Goal: Transaction & Acquisition: Purchase product/service

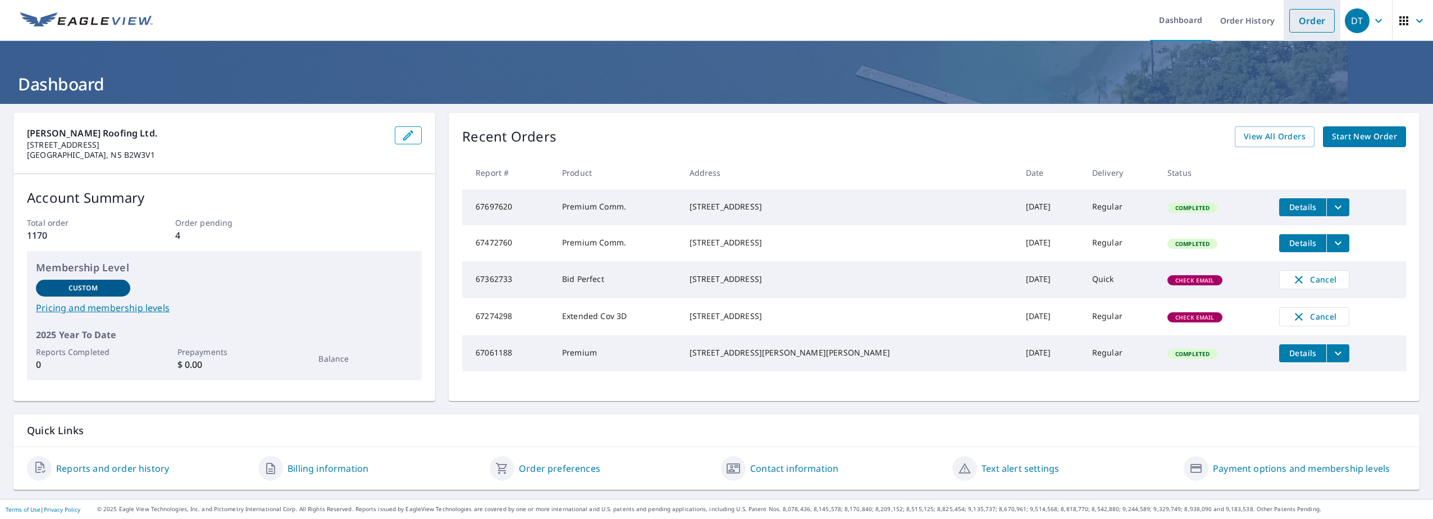
click at [1299, 22] on link "Order" at bounding box center [1311, 21] width 45 height 24
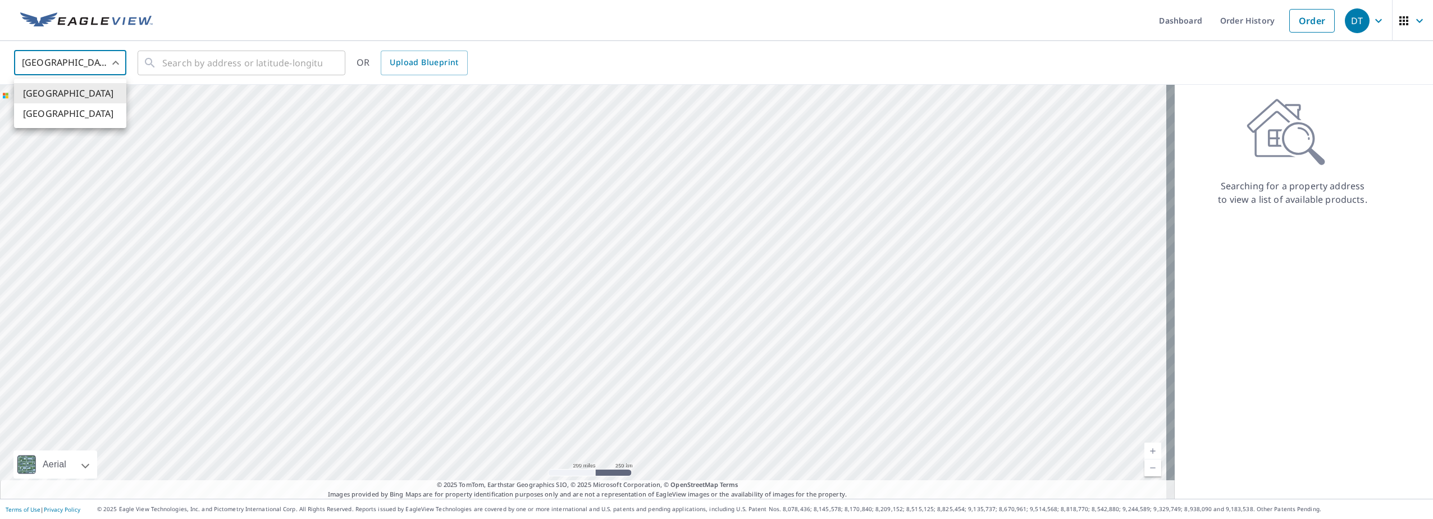
click at [112, 62] on body "DT DT Dashboard Order History Order DT [GEOGRAPHIC_DATA] US ​ ​ OR Upload Bluep…" at bounding box center [716, 259] width 1433 height 519
click at [38, 117] on li "[GEOGRAPHIC_DATA]" at bounding box center [70, 113] width 112 height 20
type input "CA"
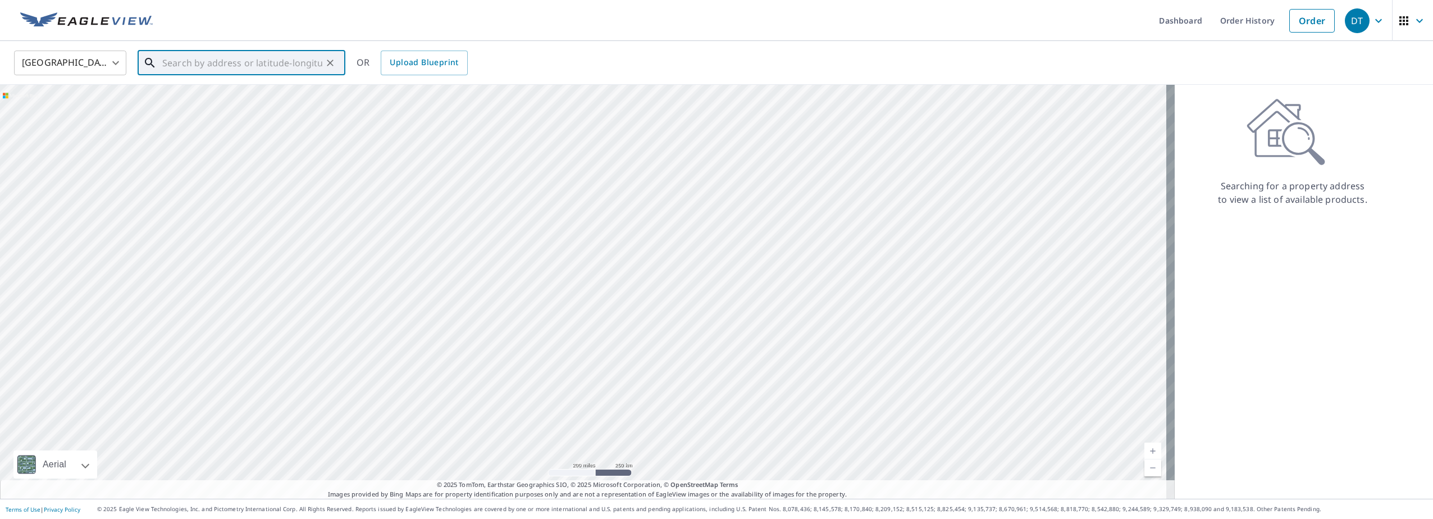
click at [192, 61] on input "text" at bounding box center [242, 62] width 160 height 31
click at [183, 96] on span "1675 [GEOGRAPHIC_DATA] [GEOGRAPHIC_DATA]" at bounding box center [248, 102] width 176 height 27
type input "1675 [GEOGRAPHIC_DATA] [GEOGRAPHIC_DATA]"
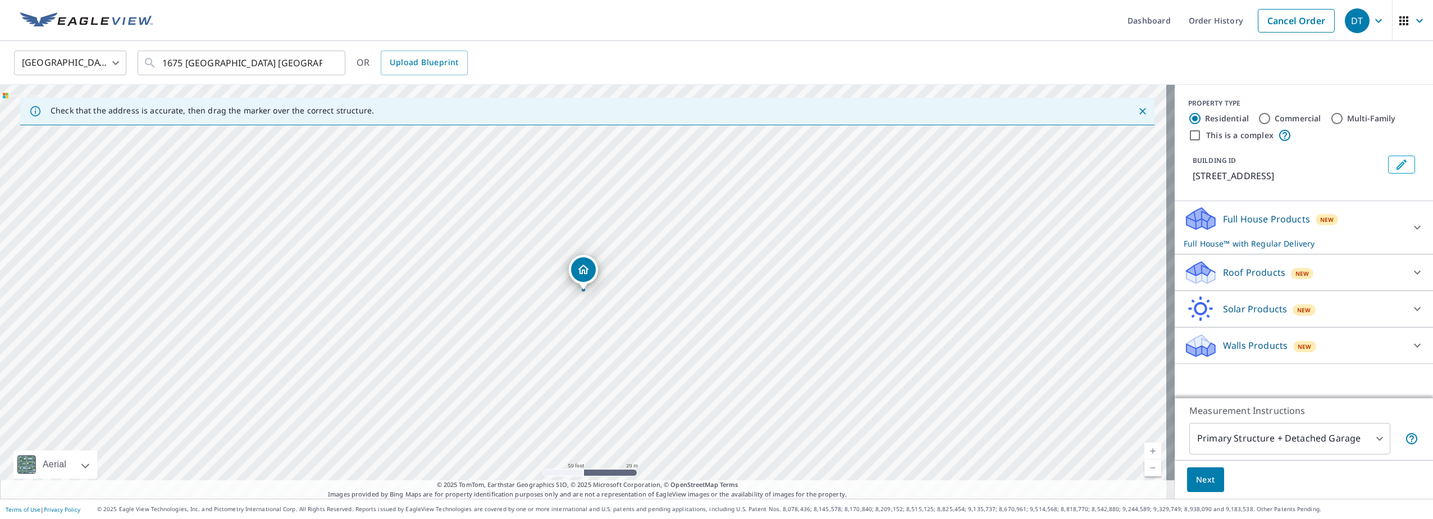
drag, startPoint x: 526, startPoint y: 239, endPoint x: 592, endPoint y: 467, distance: 236.9
click at [592, 467] on div "1675 [GEOGRAPHIC_DATA] [GEOGRAPHIC_DATA]" at bounding box center [587, 292] width 1175 height 414
drag, startPoint x: 519, startPoint y: 253, endPoint x: 560, endPoint y: 381, distance: 134.3
click at [560, 381] on div "1675 [GEOGRAPHIC_DATA] [GEOGRAPHIC_DATA]" at bounding box center [587, 292] width 1175 height 414
click at [1202, 481] on span "Next" at bounding box center [1205, 480] width 19 height 14
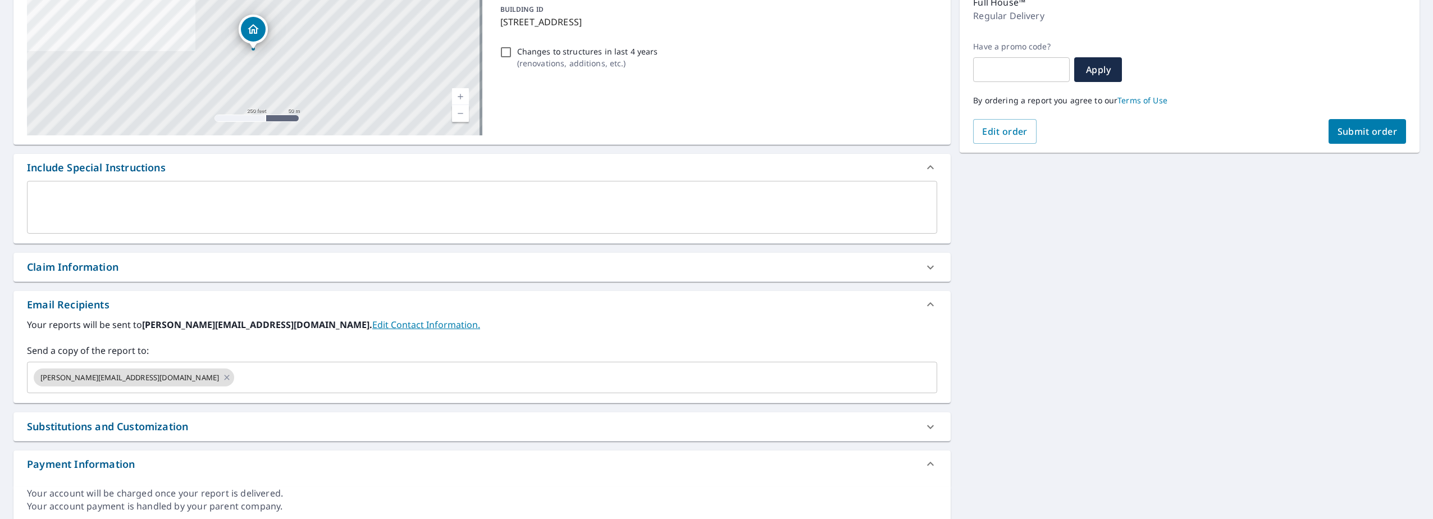
scroll to position [168, 0]
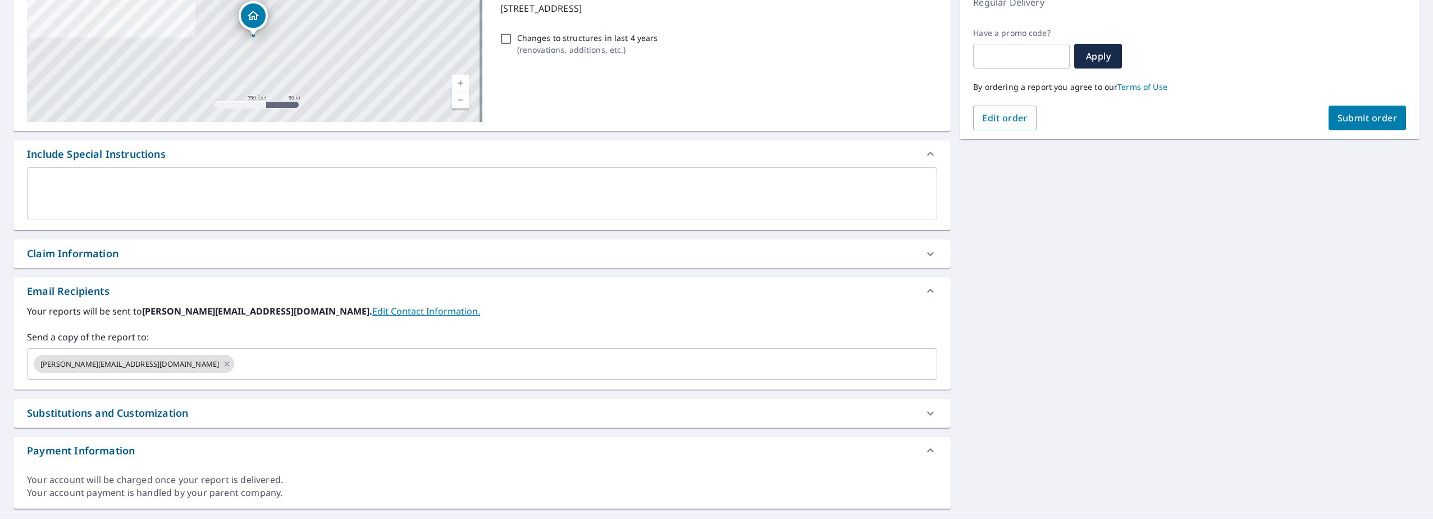
click at [372, 312] on link "Edit Contact Information." at bounding box center [426, 311] width 108 height 12
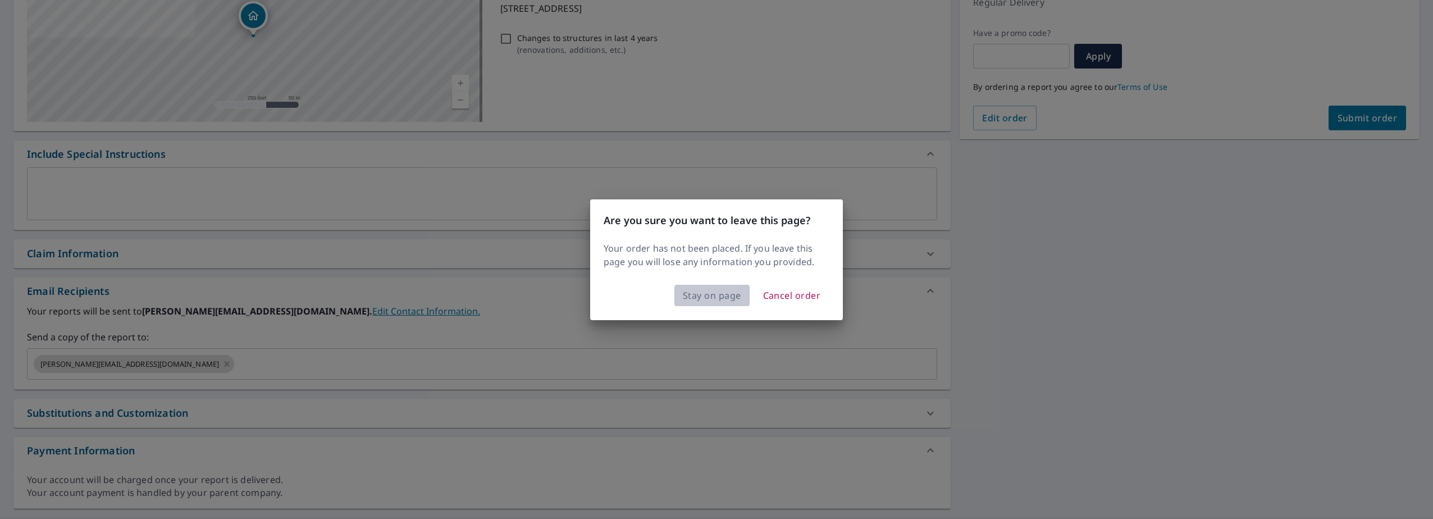
click at [706, 297] on span "Stay on page" at bounding box center [712, 296] width 58 height 16
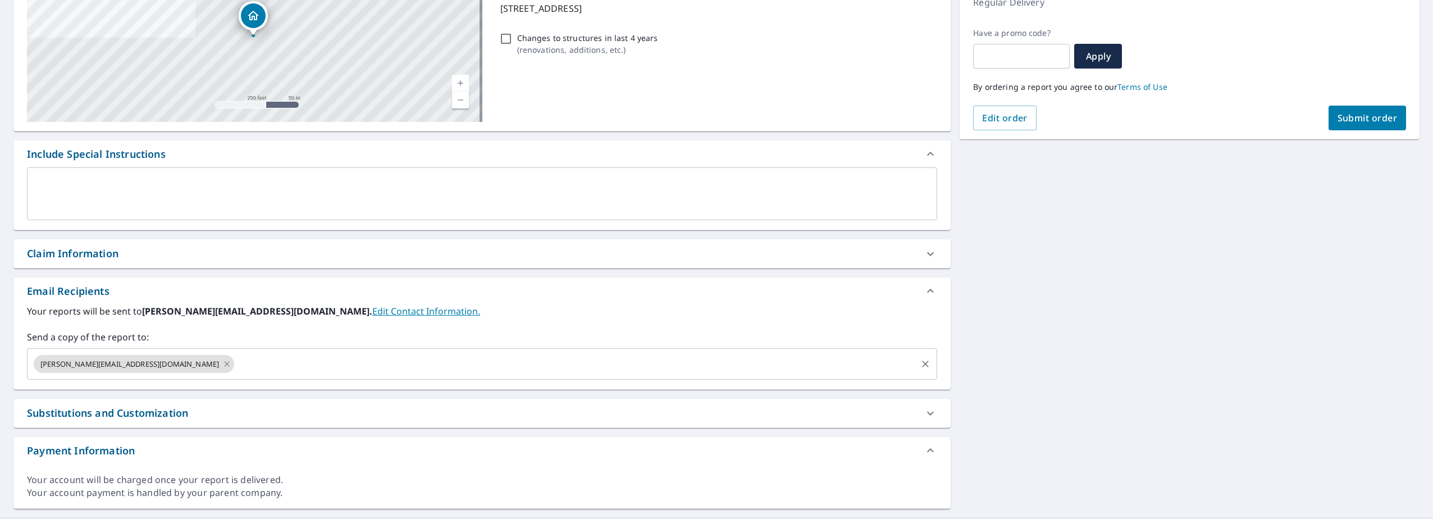
click at [62, 366] on span "[PERSON_NAME][EMAIL_ADDRESS][DOMAIN_NAME]" at bounding box center [130, 364] width 192 height 11
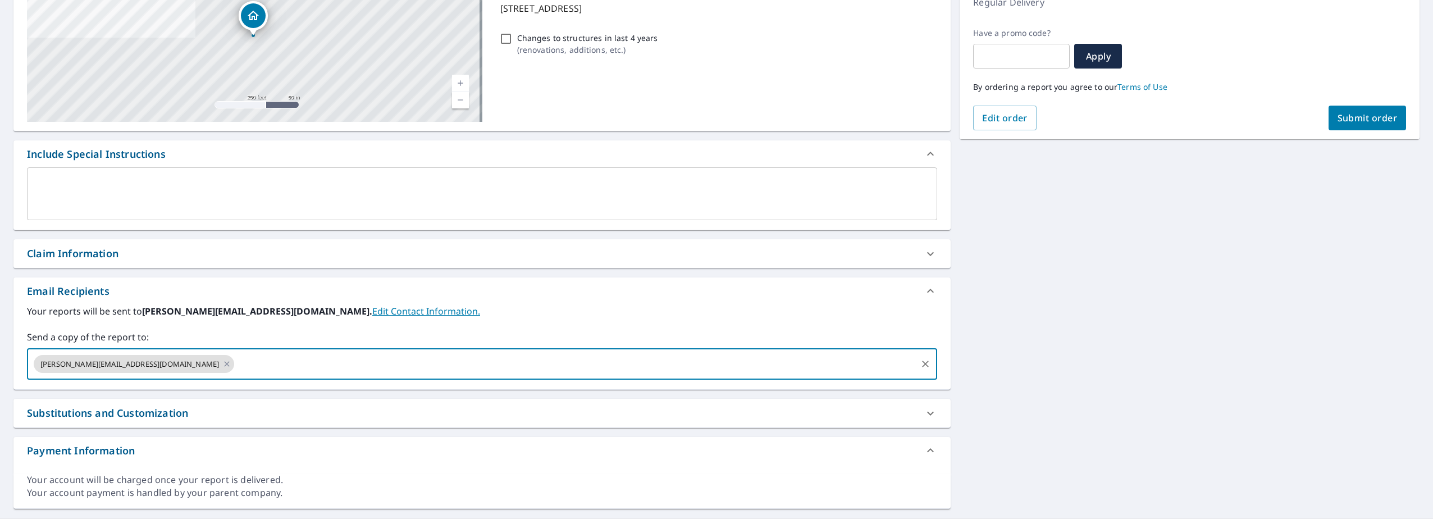
checkbox input "true"
type input "[PERSON_NAME][EMAIL_ADDRESS][DOMAIN_NAME]"
click at [1367, 117] on span "Submit order" at bounding box center [1368, 118] width 60 height 12
checkbox input "true"
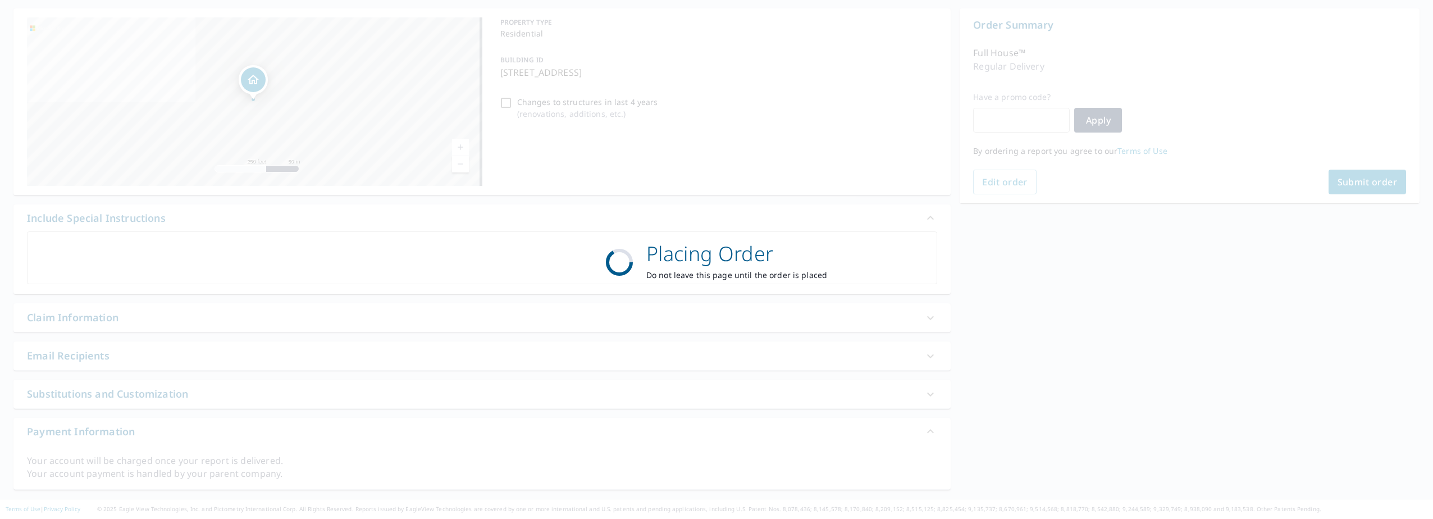
scroll to position [104, 0]
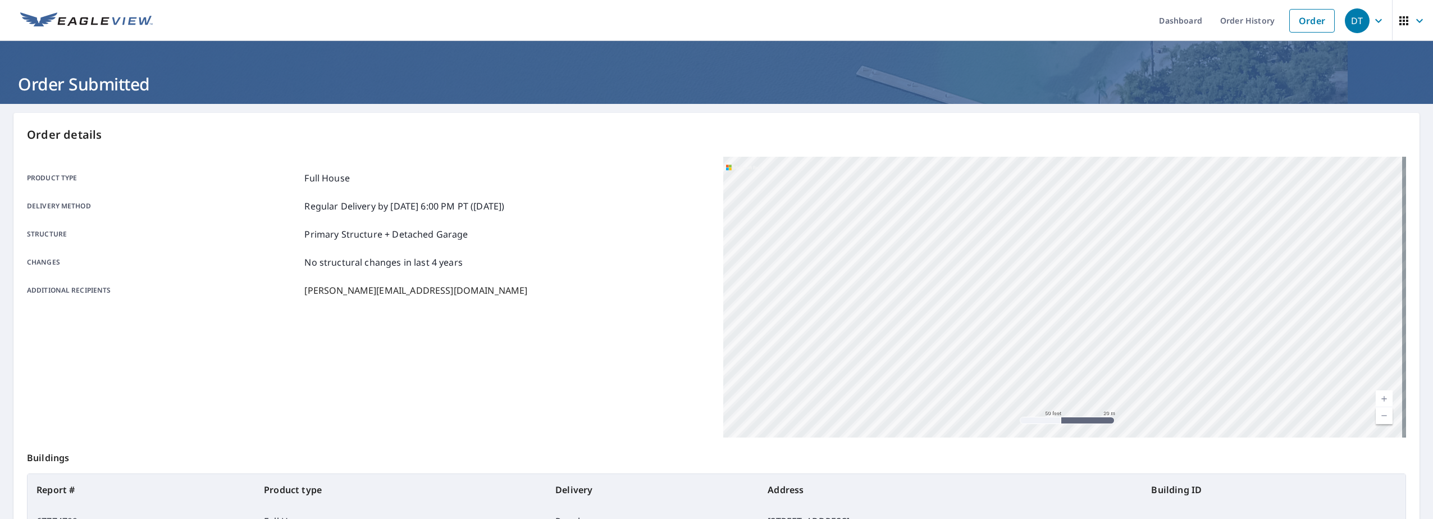
click at [1360, 24] on div "DT" at bounding box center [1357, 20] width 25 height 25
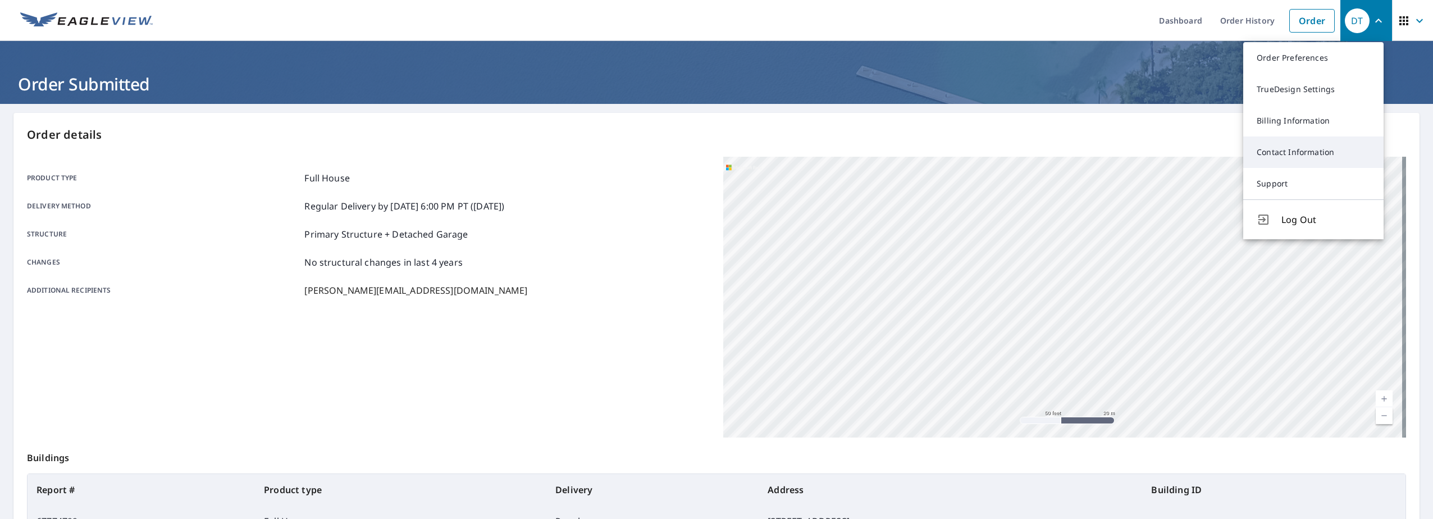
click at [1320, 152] on link "Contact Information" at bounding box center [1313, 151] width 140 height 31
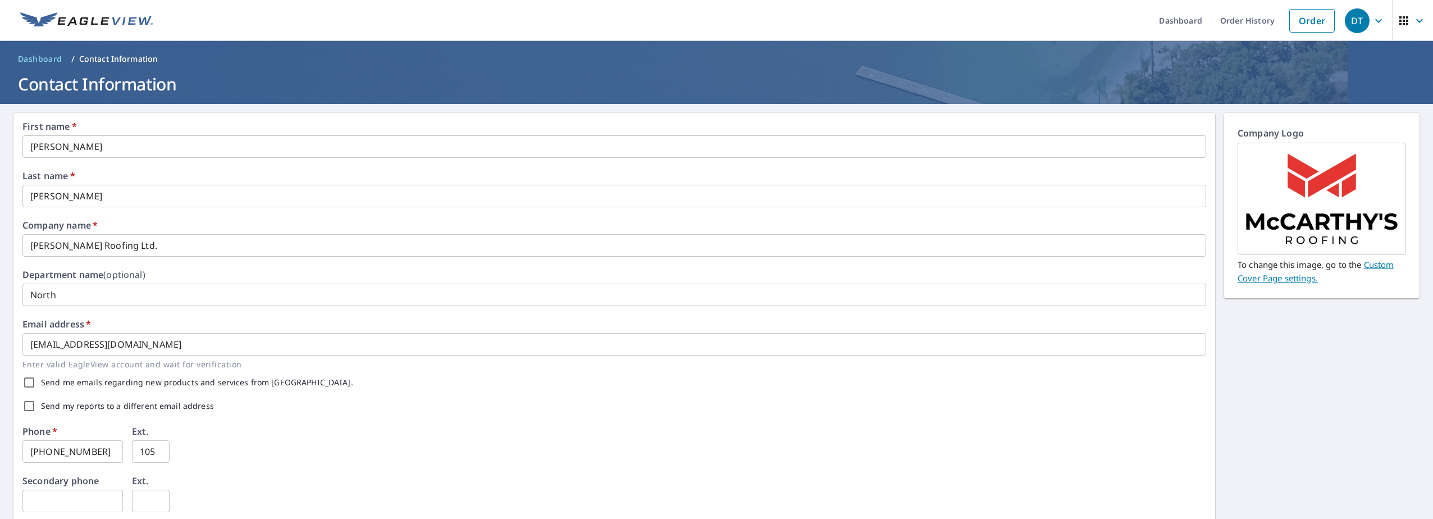
click at [1372, 24] on icon "button" at bounding box center [1378, 20] width 13 height 13
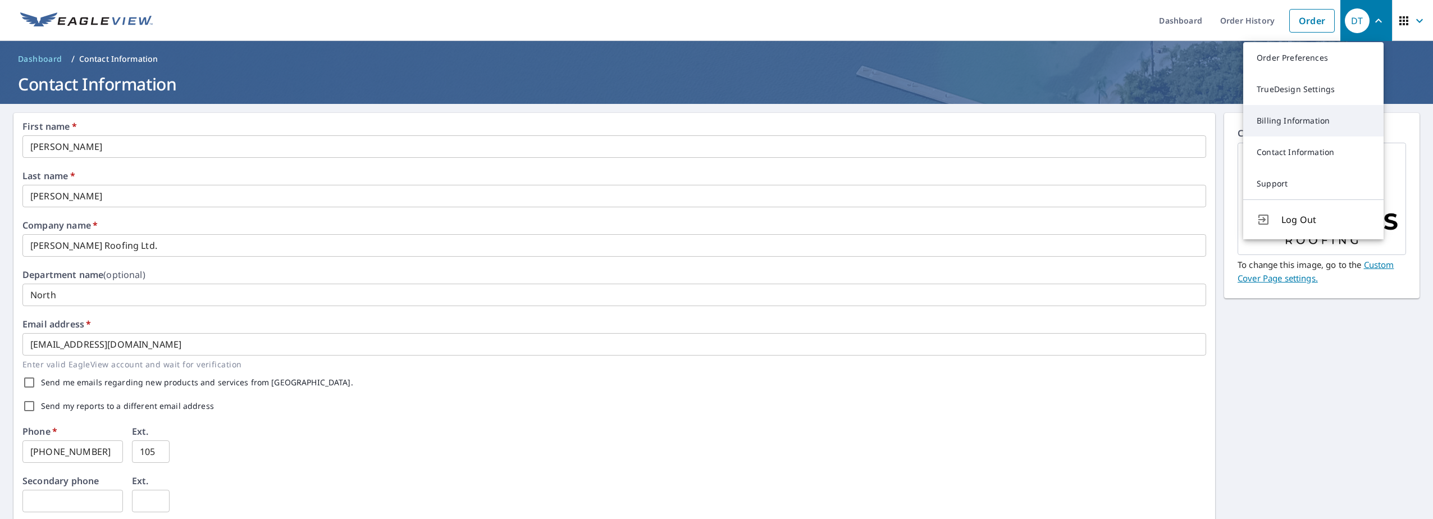
click at [1301, 127] on link "Billing Information" at bounding box center [1313, 120] width 140 height 31
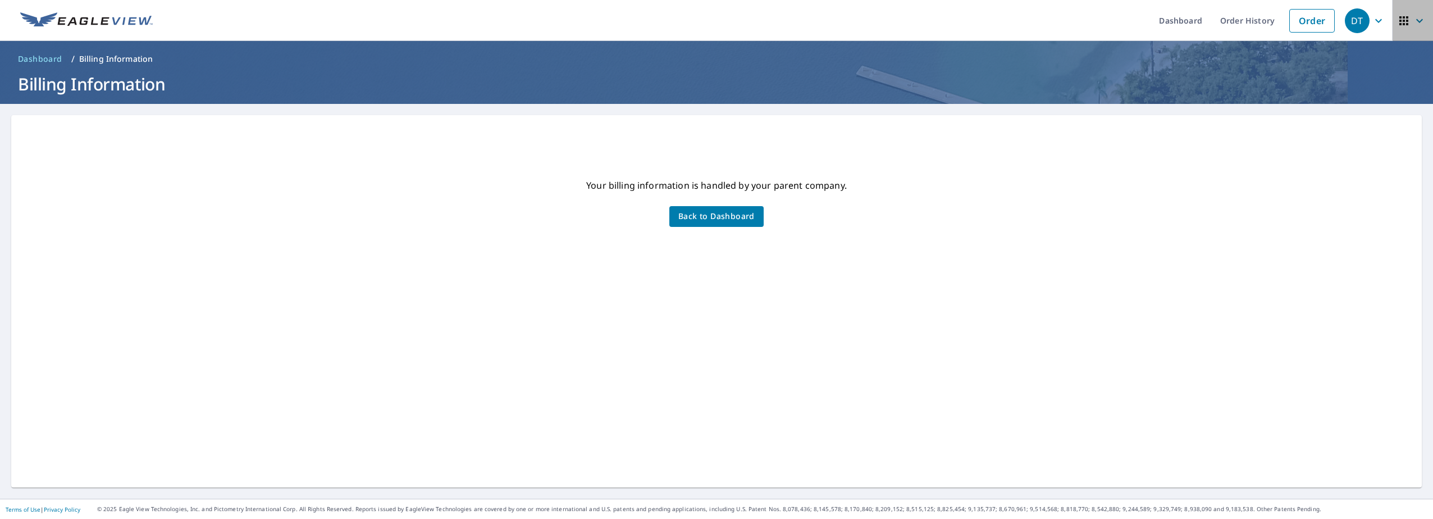
click at [1413, 24] on icon "button" at bounding box center [1419, 20] width 13 height 13
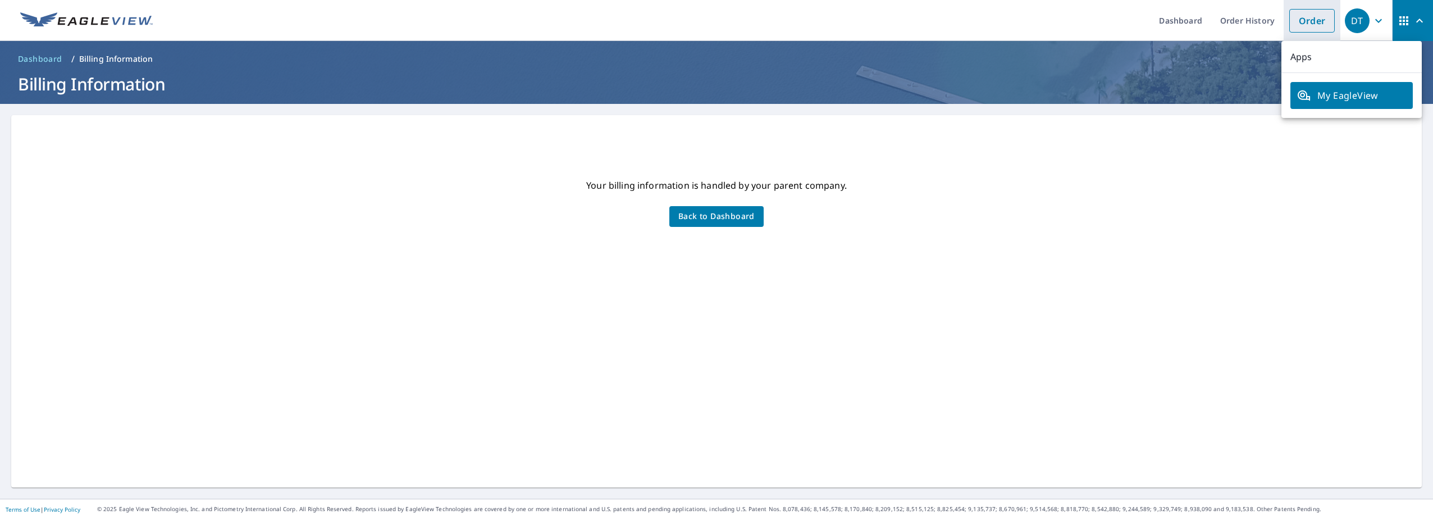
click at [1297, 24] on link "Order" at bounding box center [1311, 21] width 45 height 24
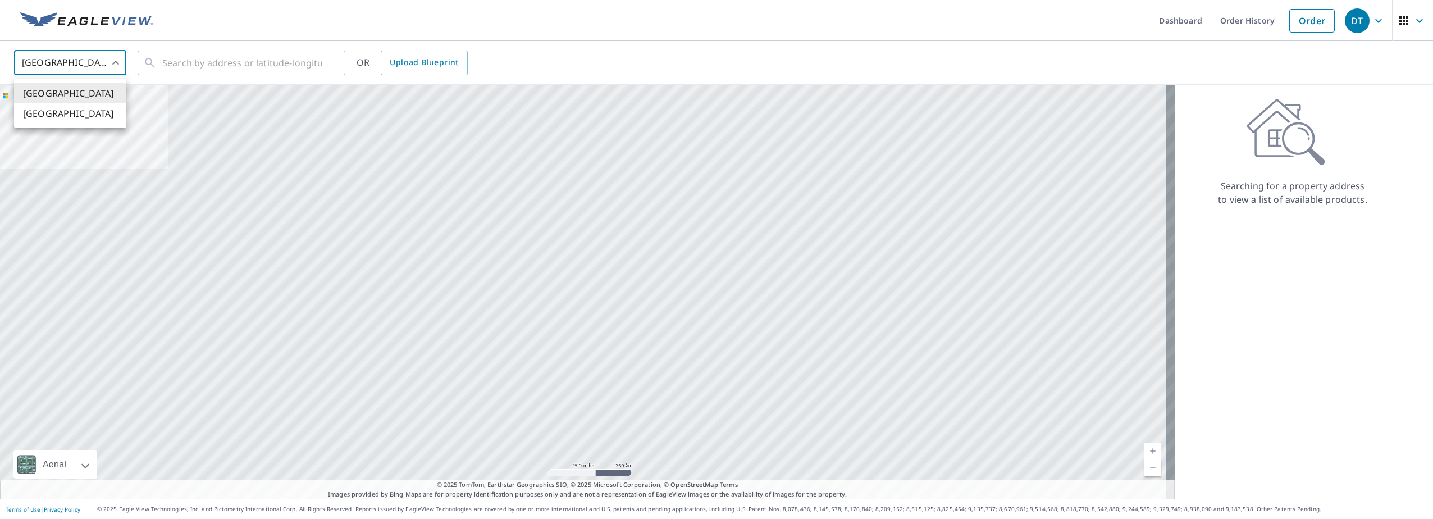
click at [37, 54] on body "DT DT Dashboard Order History Order DT [GEOGRAPHIC_DATA] US ​ ​ OR Upload Bluep…" at bounding box center [716, 259] width 1433 height 519
click at [38, 118] on li "[GEOGRAPHIC_DATA]" at bounding box center [70, 113] width 112 height 20
type input "CA"
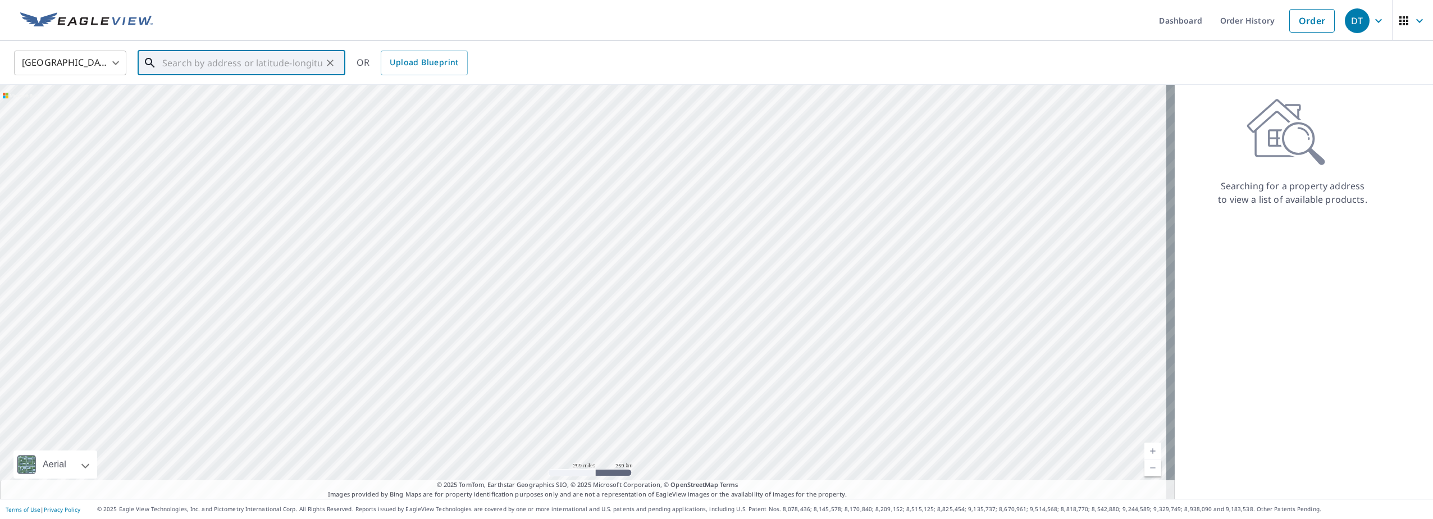
click at [167, 63] on input "text" at bounding box center [242, 62] width 160 height 31
click at [257, 96] on span "[STREET_ADDRESS][PERSON_NAME]" at bounding box center [248, 95] width 176 height 13
type input "[STREET_ADDRESS][PERSON_NAME]"
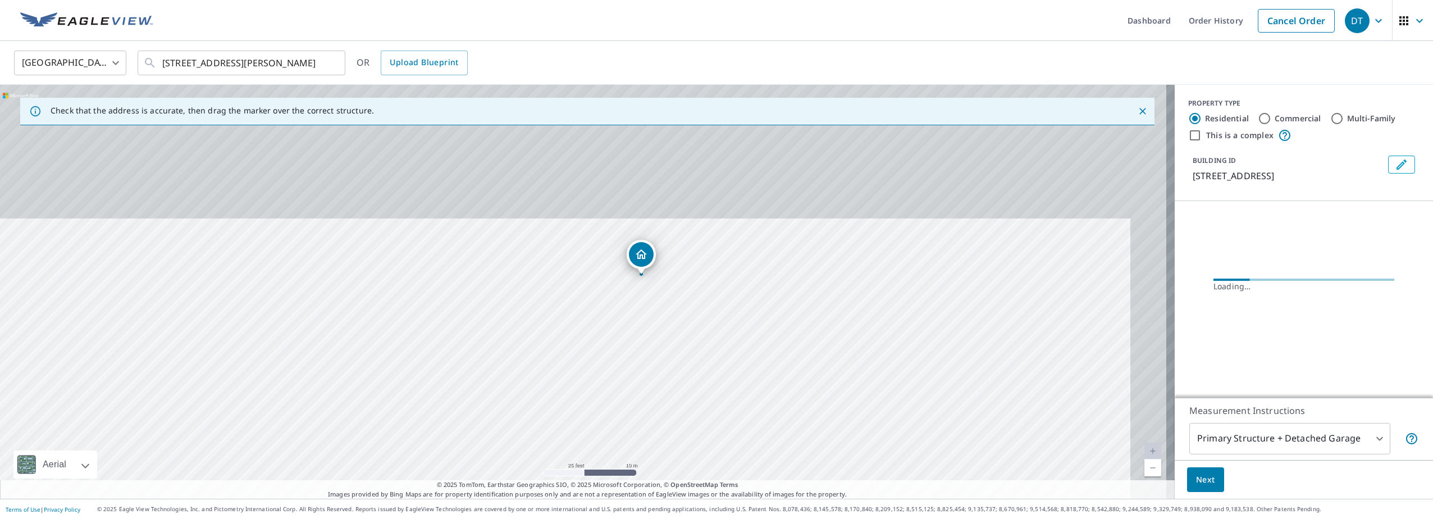
drag, startPoint x: 569, startPoint y: 222, endPoint x: 532, endPoint y: 420, distance: 201.1
click at [532, 420] on div "[STREET_ADDRESS][PERSON_NAME]" at bounding box center [587, 292] width 1175 height 414
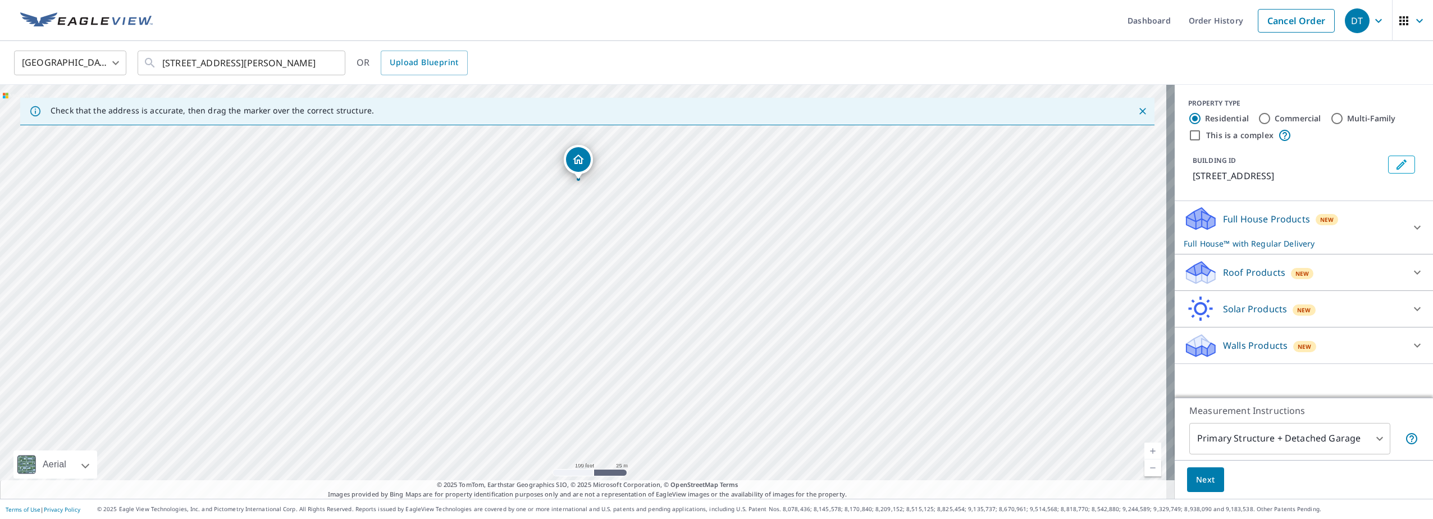
drag, startPoint x: 585, startPoint y: 358, endPoint x: 573, endPoint y: 236, distance: 122.5
click at [573, 236] on div "[STREET_ADDRESS][PERSON_NAME]" at bounding box center [587, 292] width 1175 height 414
drag, startPoint x: 567, startPoint y: 365, endPoint x: 500, endPoint y: 284, distance: 105.0
click at [500, 284] on div "[STREET_ADDRESS][PERSON_NAME]" at bounding box center [587, 292] width 1175 height 414
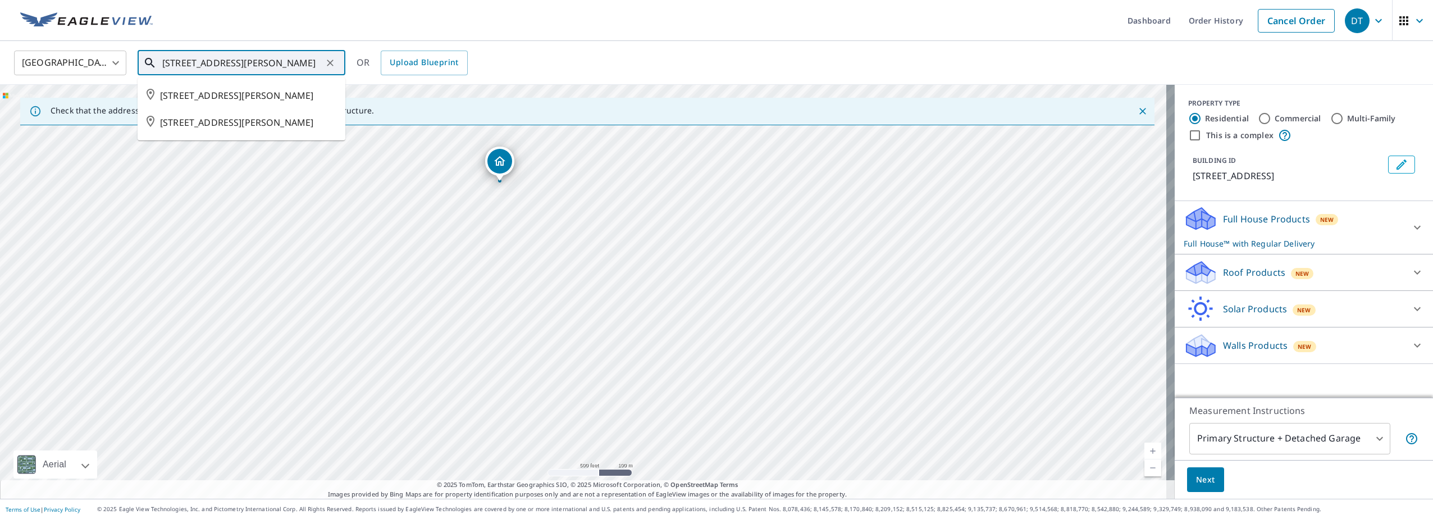
drag, startPoint x: 239, startPoint y: 61, endPoint x: 152, endPoint y: 60, distance: 87.1
click at [152, 60] on div "[STREET_ADDRESS][PERSON_NAME] ​" at bounding box center [242, 63] width 208 height 25
click at [1196, 476] on span "Next" at bounding box center [1205, 480] width 19 height 14
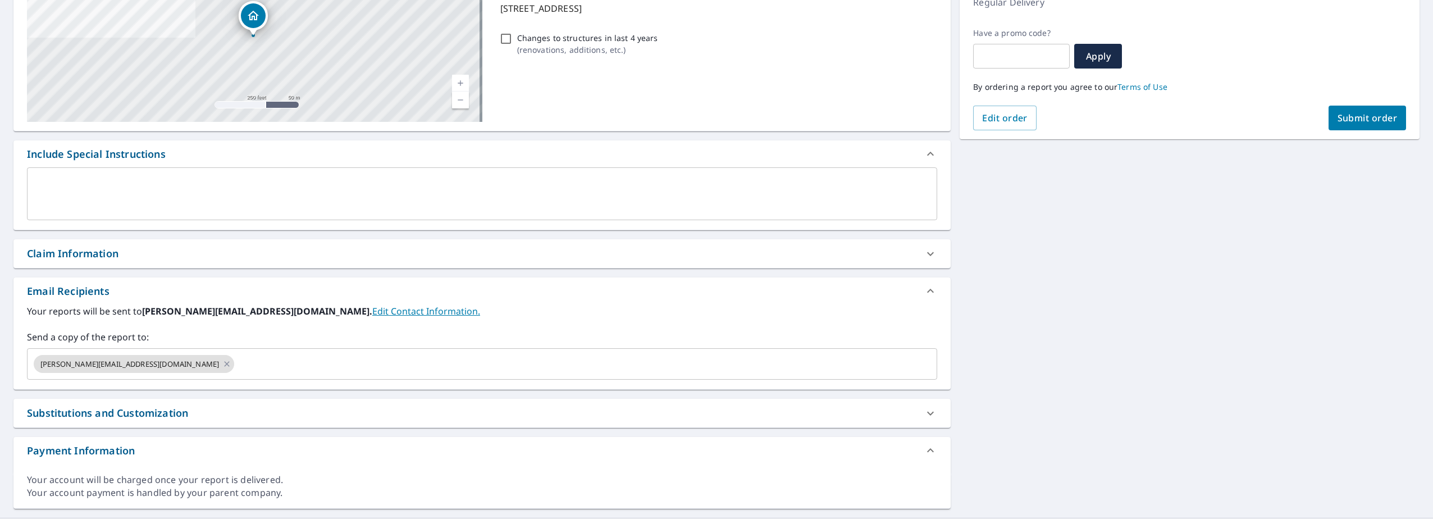
scroll to position [188, 0]
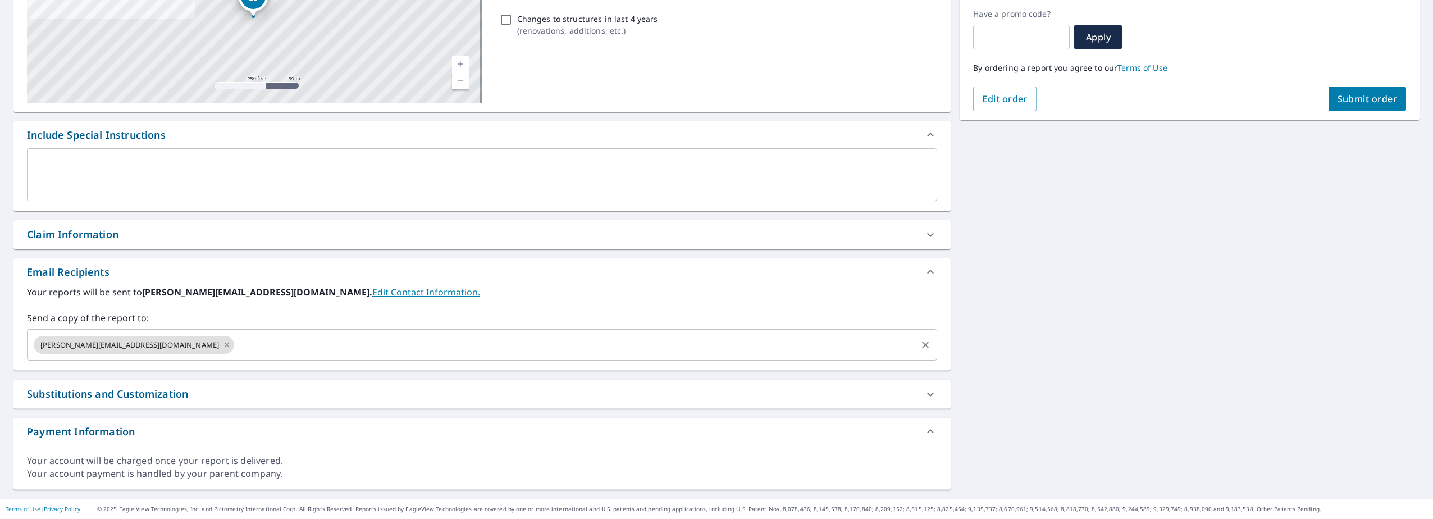
click at [236, 348] on input "text" at bounding box center [576, 344] width 680 height 21
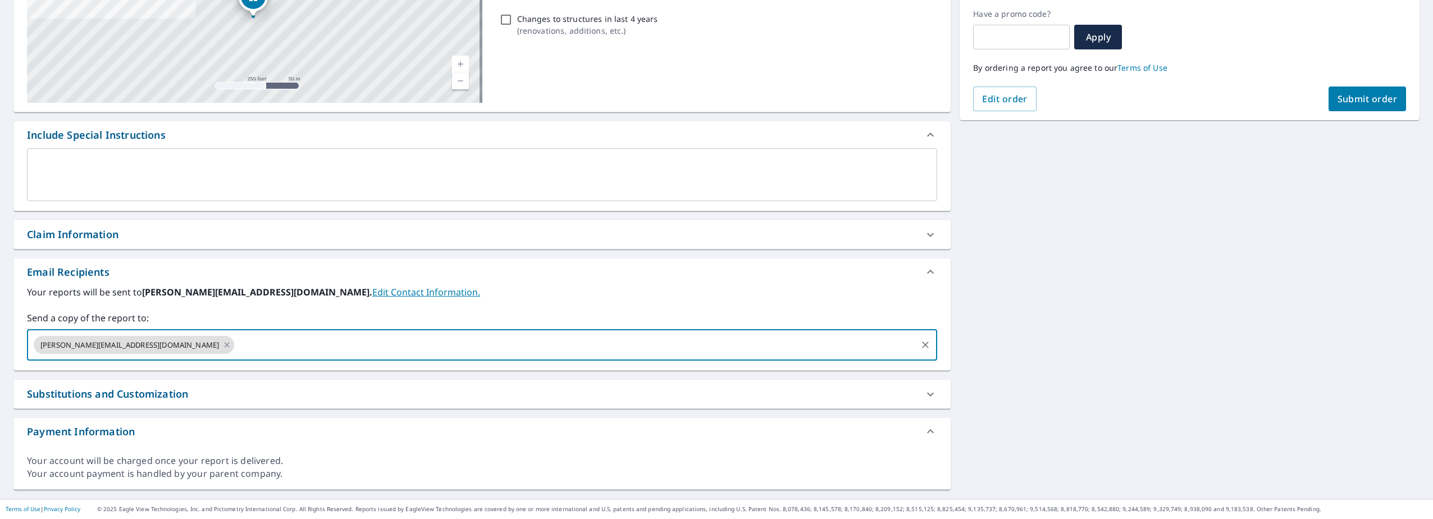
checkbox input "true"
type input "[PERSON_NAME][EMAIL_ADDRESS][DOMAIN_NAME]"
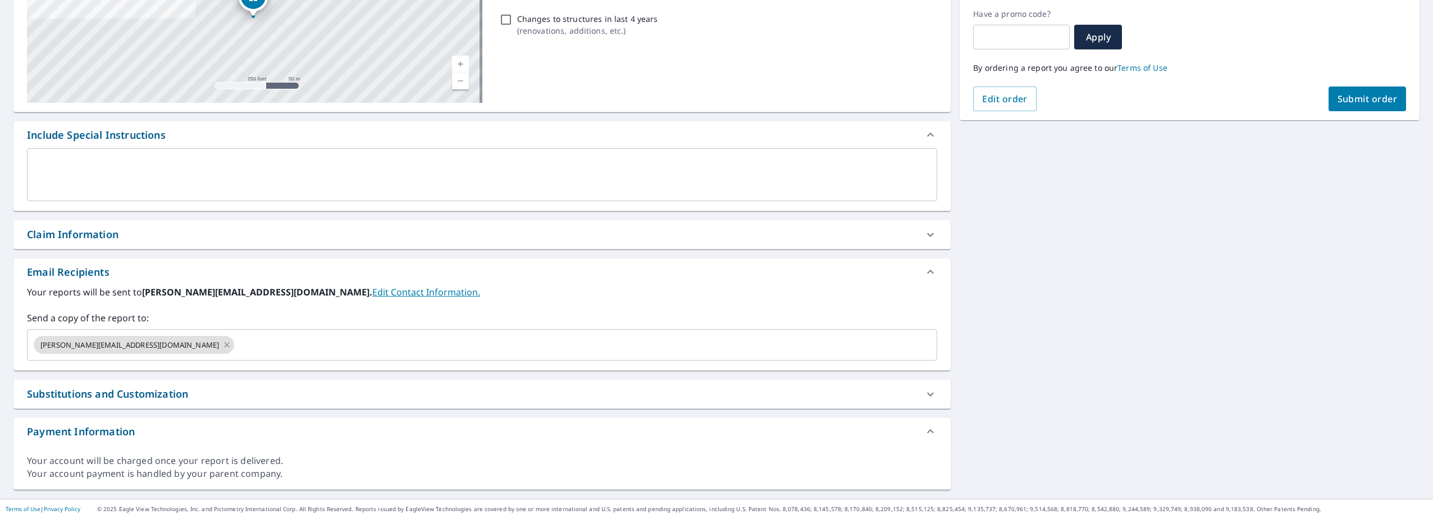
click at [1347, 95] on span "Submit order" at bounding box center [1368, 99] width 60 height 12
checkbox input "true"
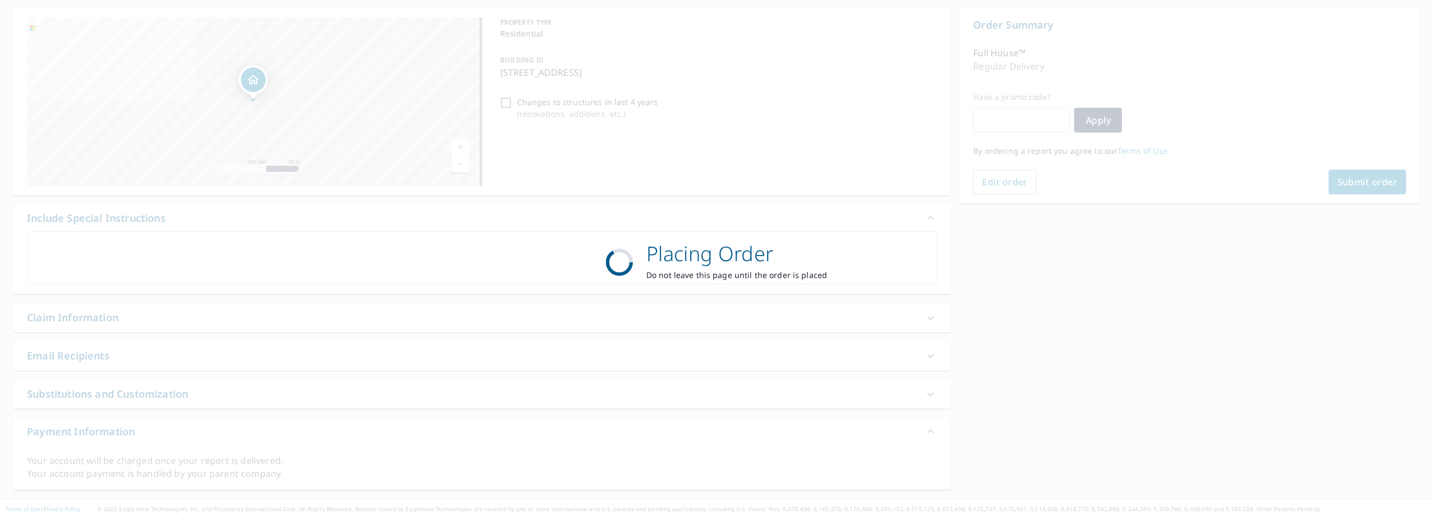
scroll to position [104, 0]
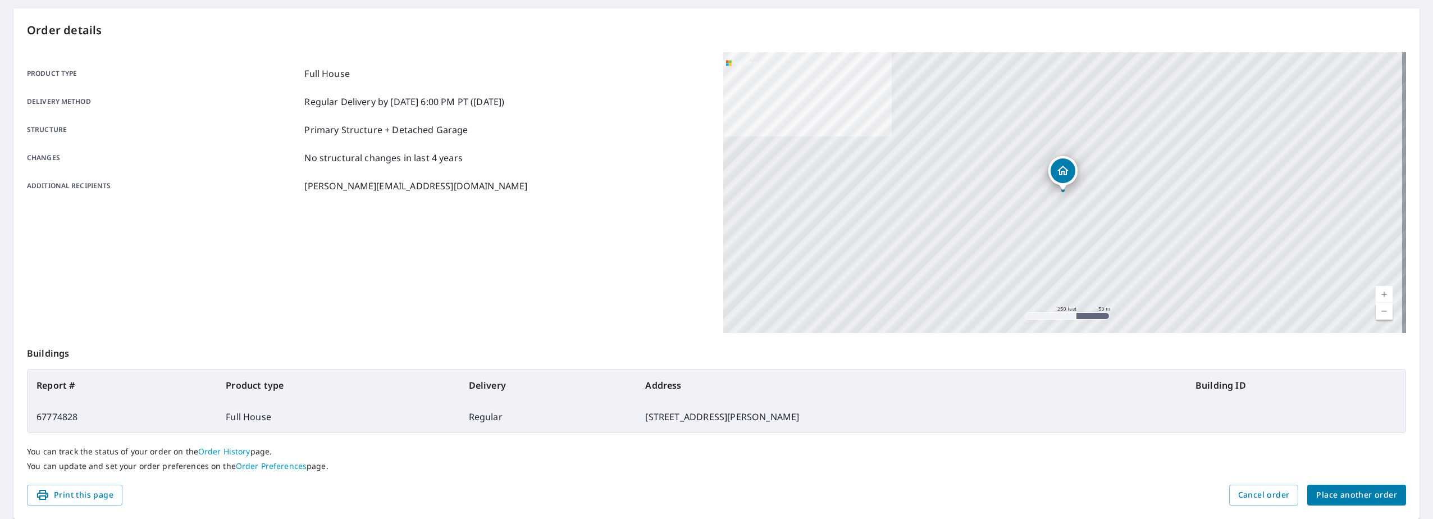
click at [1331, 494] on span "Place another order" at bounding box center [1356, 495] width 81 height 14
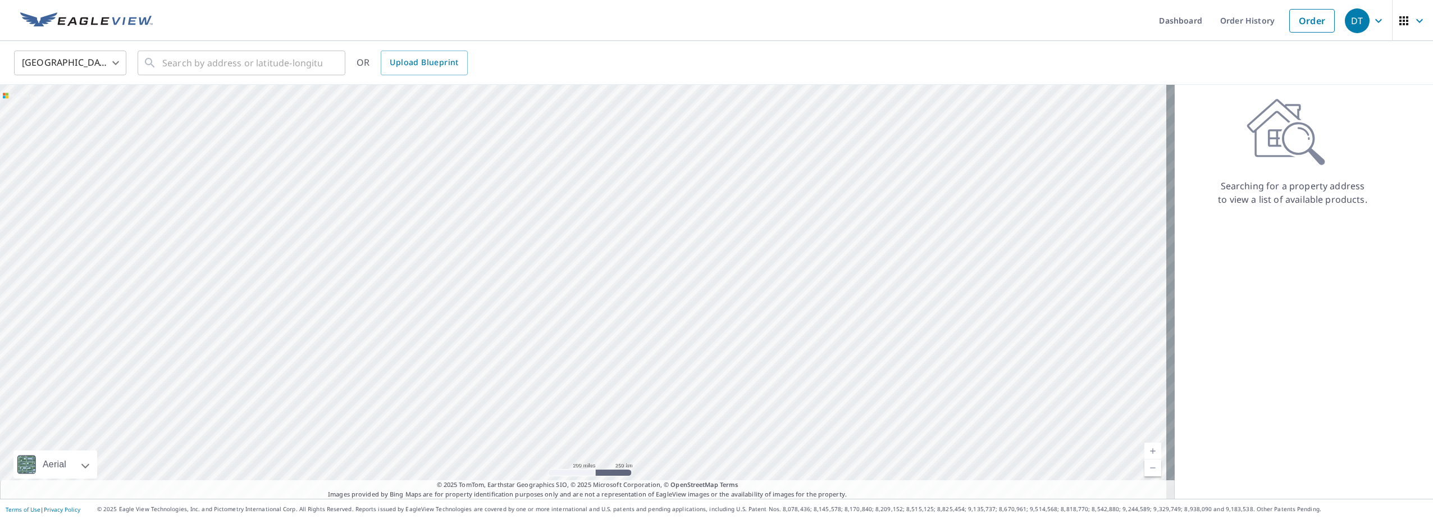
click at [100, 63] on body "DT DT Dashboard Order History Order DT [GEOGRAPHIC_DATA] US ​ ​ OR Upload Bluep…" at bounding box center [716, 259] width 1433 height 519
click at [62, 113] on li "[GEOGRAPHIC_DATA]" at bounding box center [70, 113] width 112 height 20
type input "CA"
click at [167, 66] on input "text" at bounding box center [242, 62] width 160 height 31
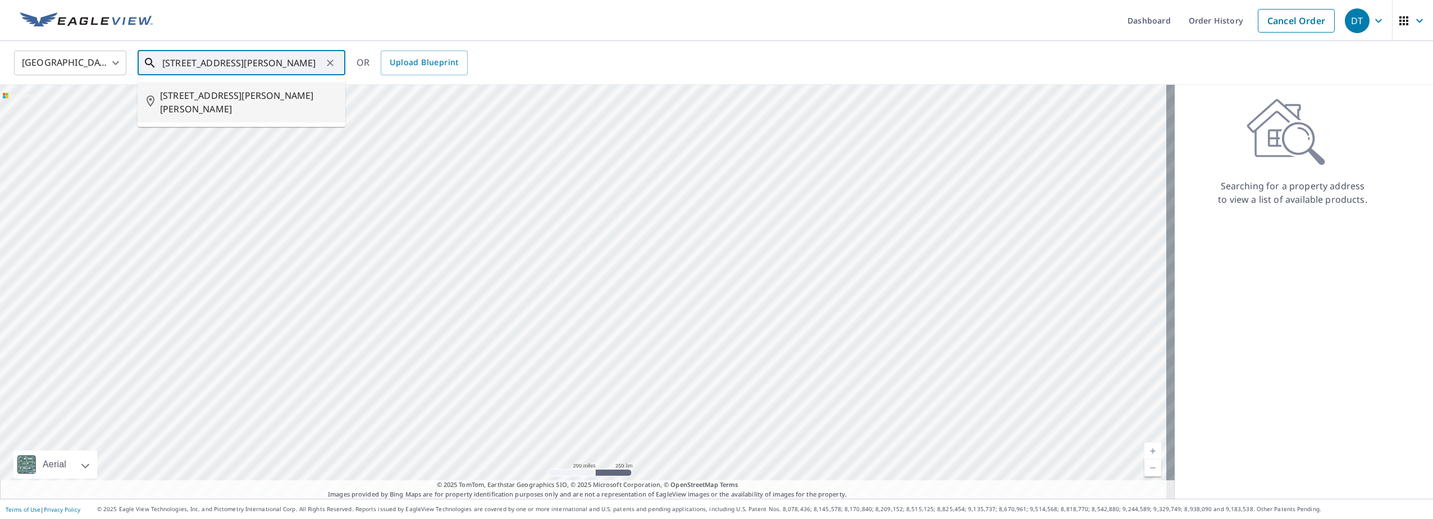
click at [230, 104] on span "[STREET_ADDRESS][PERSON_NAME][PERSON_NAME]" at bounding box center [248, 102] width 176 height 27
type input "[STREET_ADDRESS][PERSON_NAME][PERSON_NAME]"
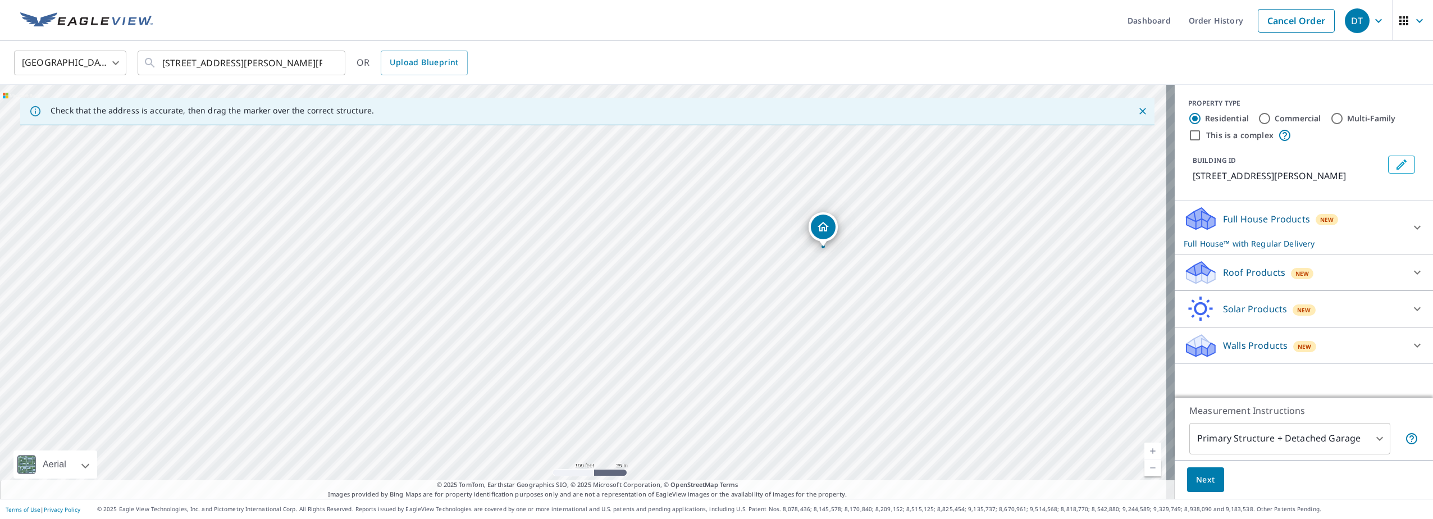
click at [1187, 478] on button "Next" at bounding box center [1205, 479] width 37 height 25
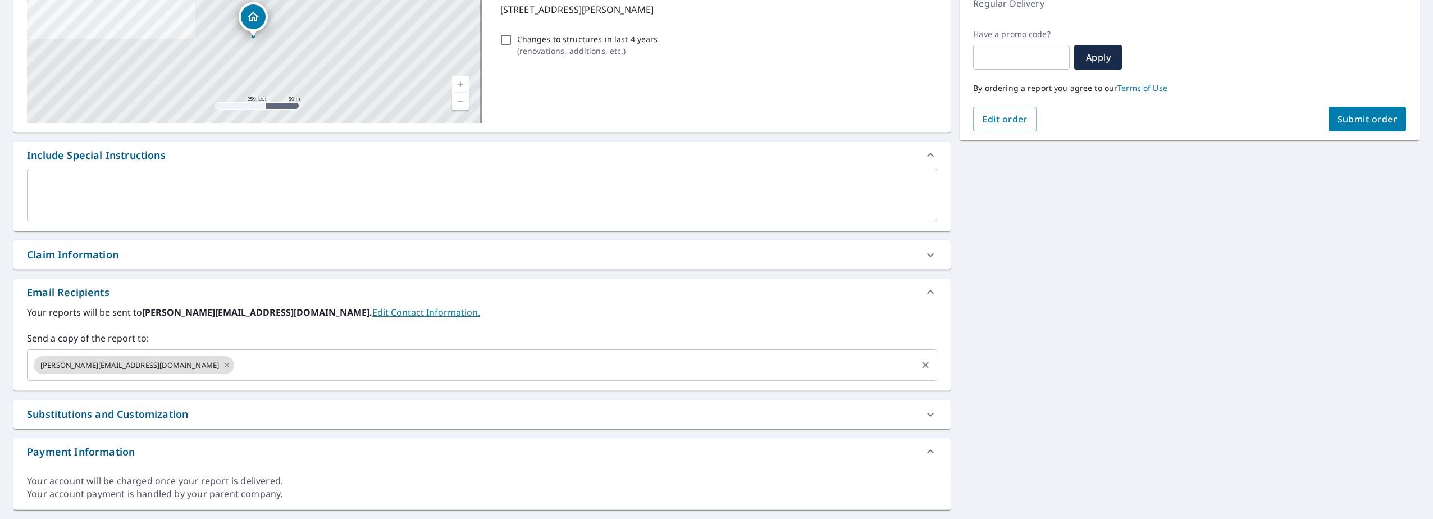
scroll to position [168, 0]
click at [222, 364] on icon at bounding box center [226, 364] width 9 height 12
checkbox input "true"
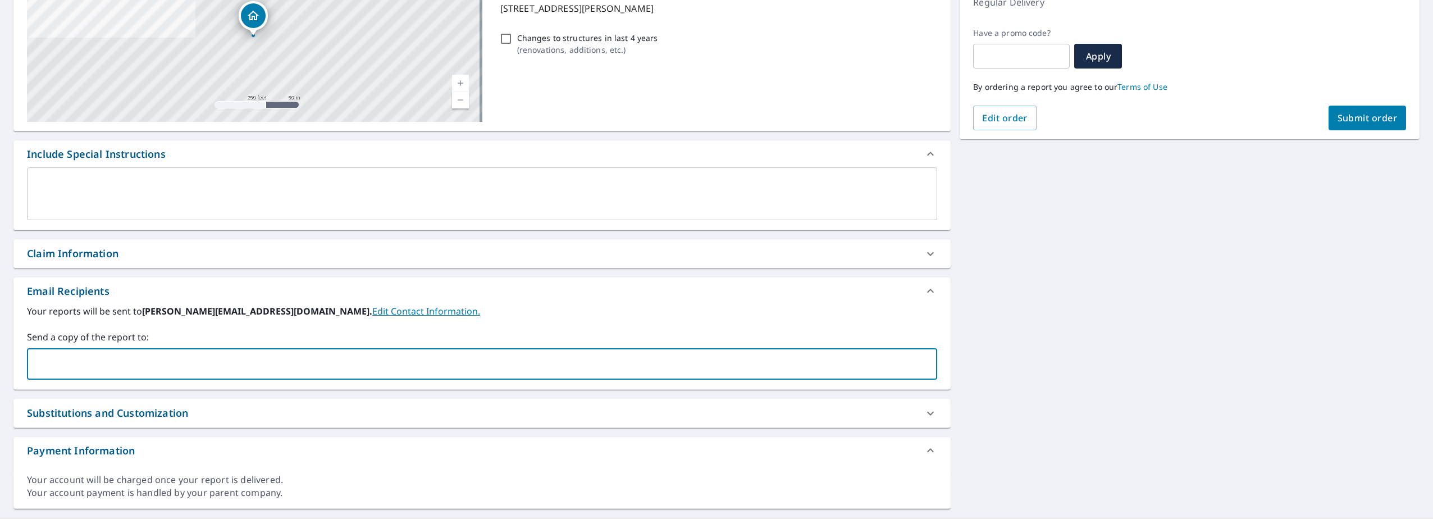
click at [195, 362] on input "text" at bounding box center [473, 363] width 883 height 21
type input "[PERSON_NAME][EMAIL_ADDRESS][DOMAIN_NAME]"
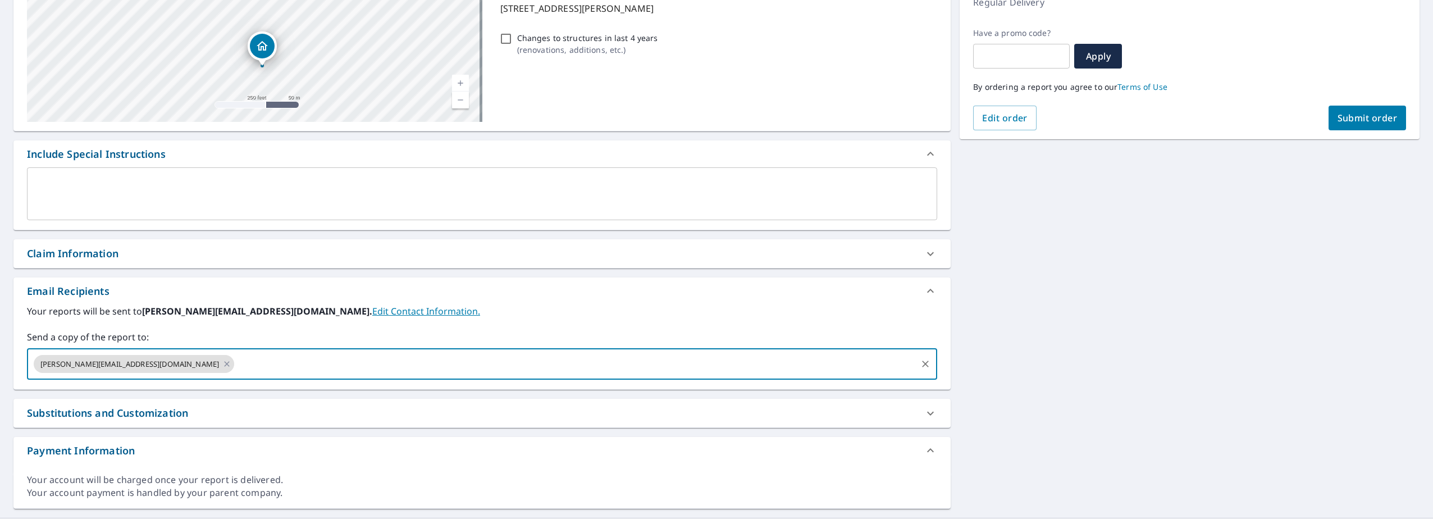
drag, startPoint x: 264, startPoint y: 67, endPoint x: 314, endPoint y: 136, distance: 85.6
click at [301, 217] on div "[STREET_ADDRESS][GEOGRAPHIC_DATA][PERSON_NAME] A standard road map Aerial A det…" at bounding box center [481, 226] width 937 height 564
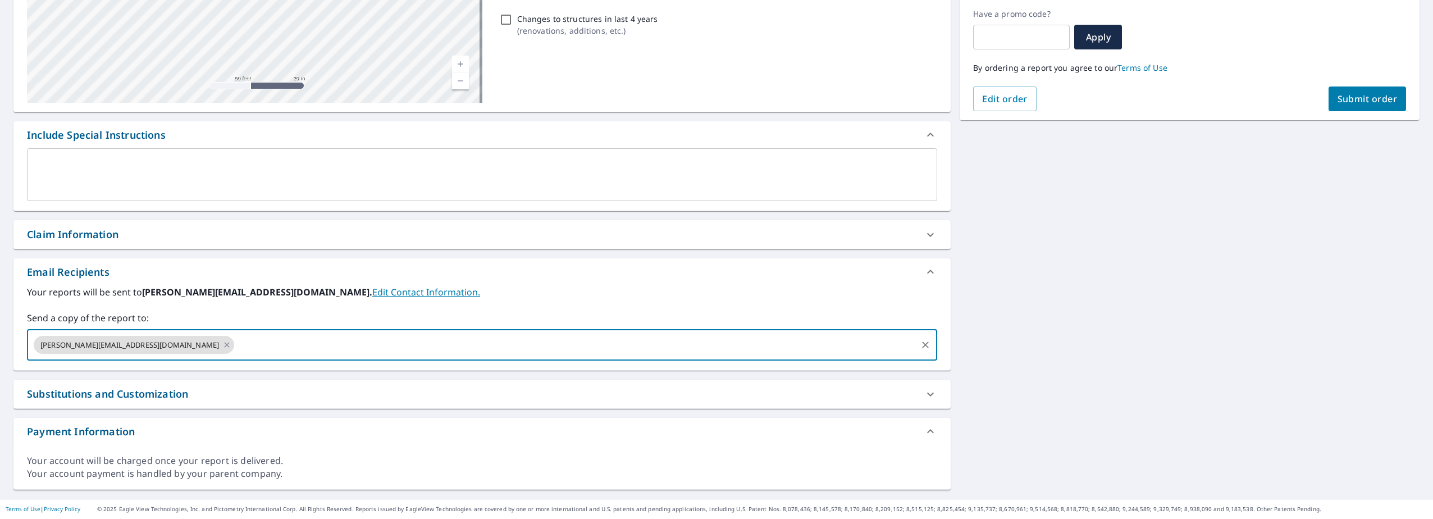
scroll to position [0, 0]
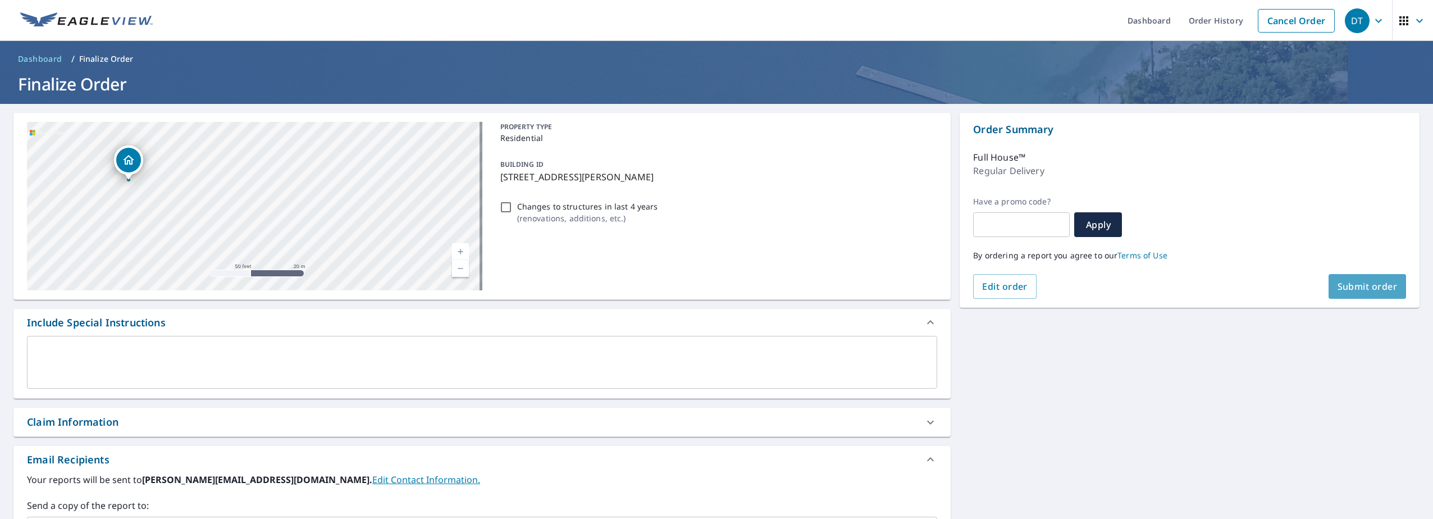
click at [1350, 282] on span "Submit order" at bounding box center [1368, 286] width 60 height 12
checkbox input "true"
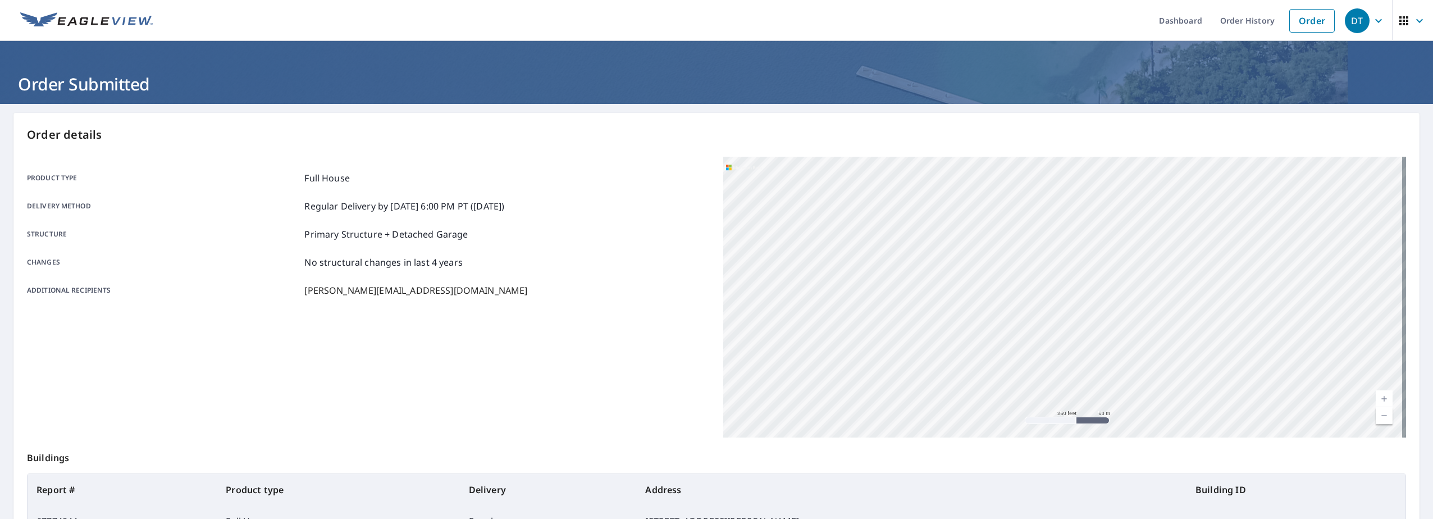
click at [1380, 415] on link "Current Level 17, Zoom Out" at bounding box center [1384, 415] width 17 height 17
click at [1380, 415] on link "Current Level 16, Zoom Out" at bounding box center [1384, 415] width 17 height 17
click at [1380, 415] on link "Current Level 15, Zoom Out" at bounding box center [1384, 415] width 17 height 17
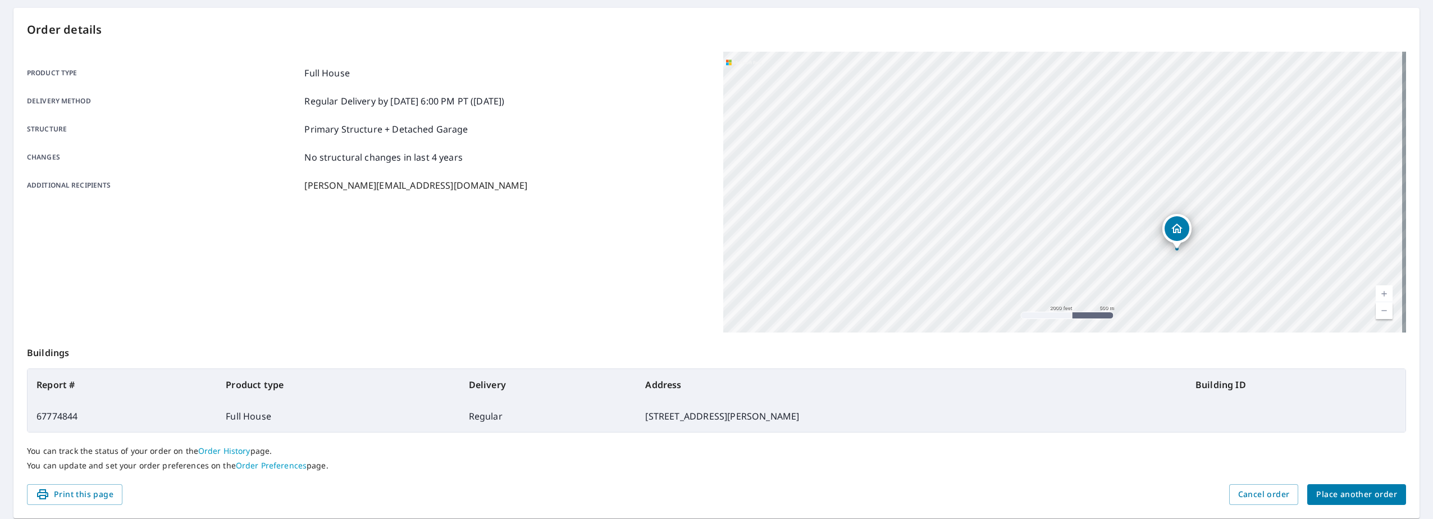
scroll to position [134, 0]
